Goal: Task Accomplishment & Management: Manage account settings

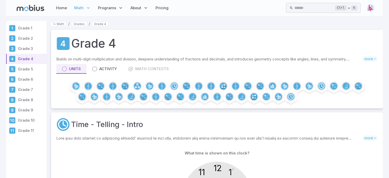
click at [372, 8] on img at bounding box center [371, 8] width 8 height 8
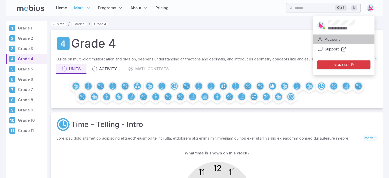
click at [341, 37] on li "Account" at bounding box center [343, 40] width 61 height 10
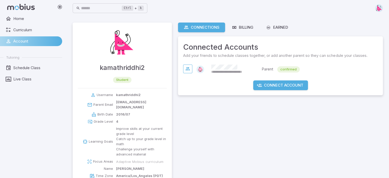
click at [232, 71] on span "**********" at bounding box center [234, 72] width 46 height 5
click at [187, 67] on icon "button" at bounding box center [187, 68] width 5 height 5
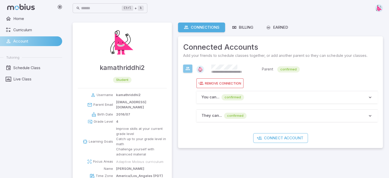
click at [187, 67] on icon "button" at bounding box center [187, 68] width 5 height 5
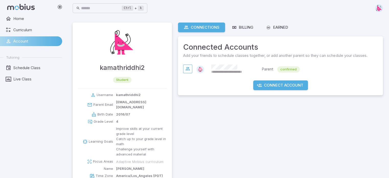
click at [201, 67] on img at bounding box center [201, 70] width 8 height 8
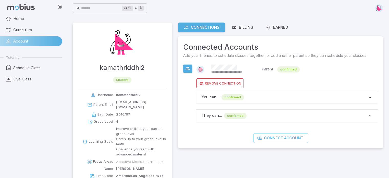
click at [201, 67] on img at bounding box center [201, 70] width 8 height 8
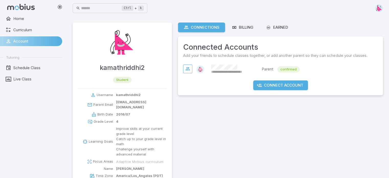
click at [380, 9] on img at bounding box center [379, 8] width 8 height 8
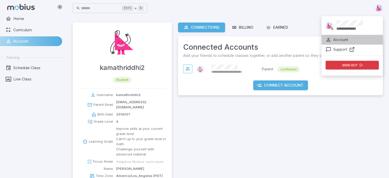
click at [347, 39] on p "Account" at bounding box center [340, 40] width 15 height 6
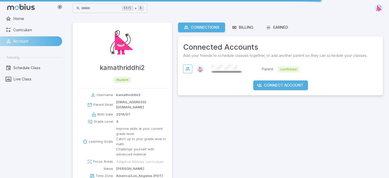
click at [378, 8] on img at bounding box center [379, 8] width 8 height 8
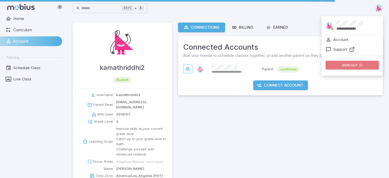
click at [348, 65] on button "Sign out" at bounding box center [352, 65] width 53 height 9
